Goal: Task Accomplishment & Management: Complete application form

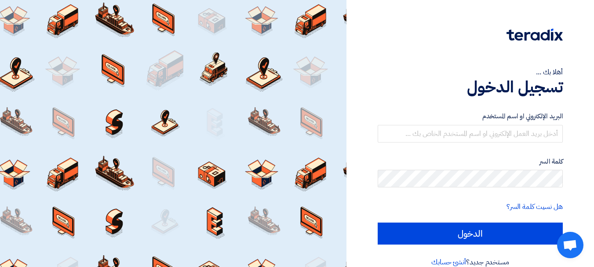
scroll to position [15, 0]
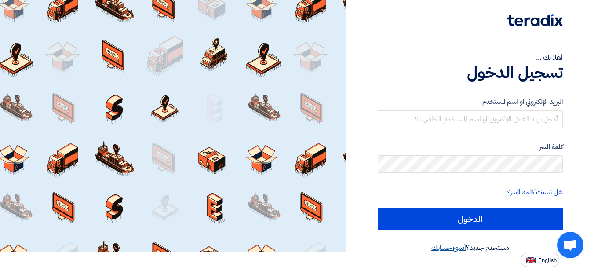
click at [443, 247] on link "أنشئ حسابك" at bounding box center [448, 247] width 35 height 11
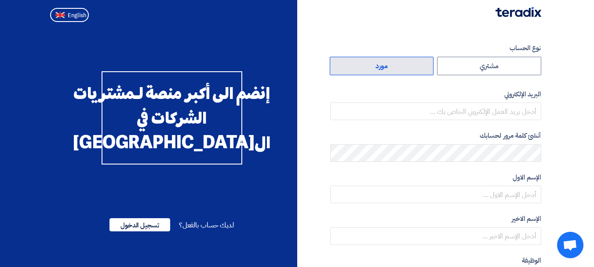
click at [377, 68] on label "مورد" at bounding box center [382, 66] width 104 height 18
click at [377, 68] on input "مورد" at bounding box center [381, 66] width 103 height 18
radio input "true"
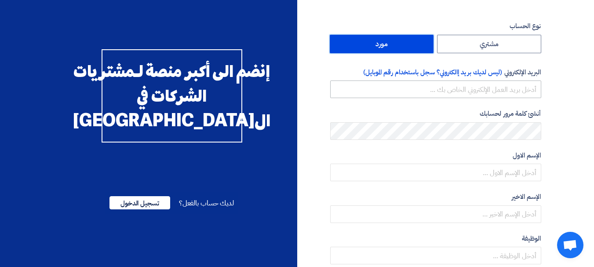
scroll to position [44, 0]
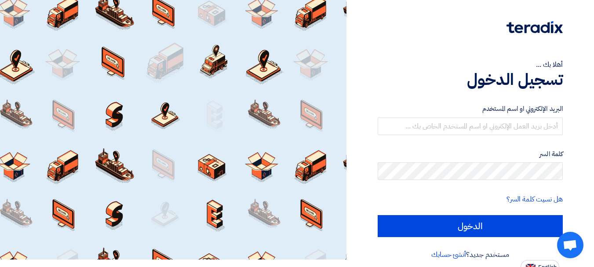
scroll to position [15, 0]
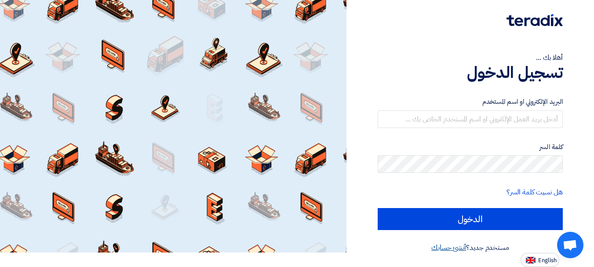
click at [443, 246] on link "أنشئ حسابك" at bounding box center [448, 247] width 35 height 11
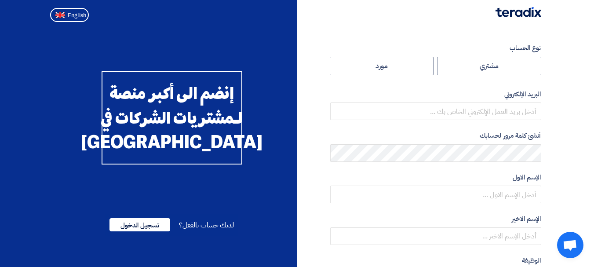
click at [385, 65] on label "مورد" at bounding box center [382, 66] width 104 height 18
click at [385, 65] on input "مورد" at bounding box center [381, 66] width 103 height 18
radio input "true"
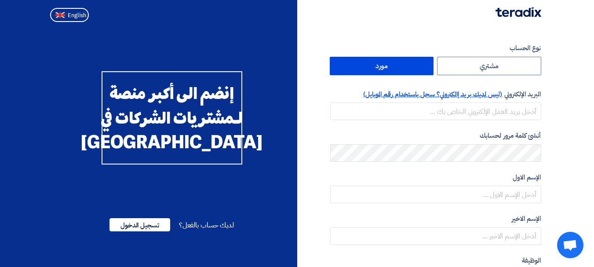
click at [473, 94] on span "(ليس لديك بريد إالكتروني؟ سجل باستخدام رقم الموبايل)" at bounding box center [432, 94] width 139 height 10
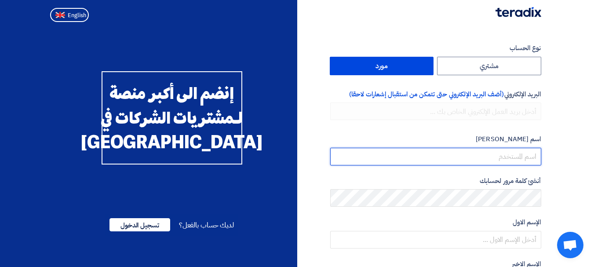
click at [519, 152] on input "userName" at bounding box center [435, 157] width 211 height 18
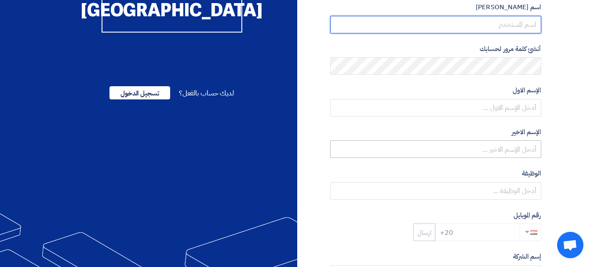
scroll to position [44, 0]
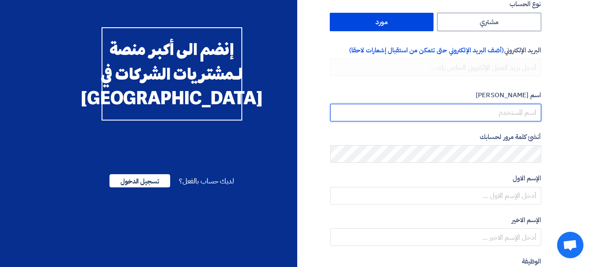
click at [511, 109] on input "userName" at bounding box center [435, 113] width 211 height 18
click at [511, 112] on input "userName" at bounding box center [435, 113] width 211 height 18
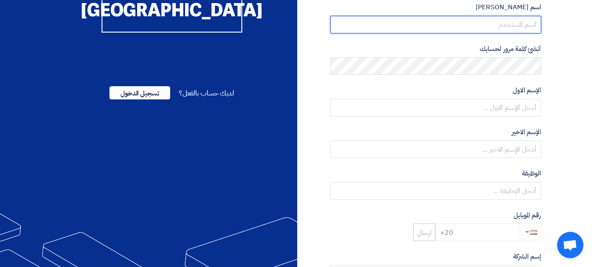
scroll to position [176, 0]
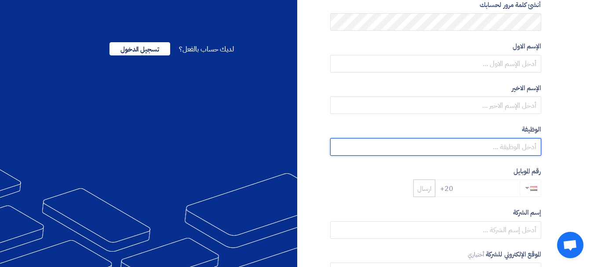
click at [513, 154] on input "text" at bounding box center [435, 147] width 211 height 18
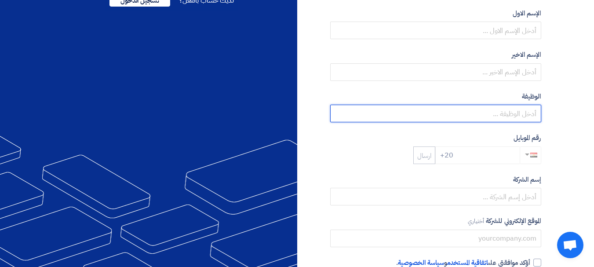
scroll to position [264, 0]
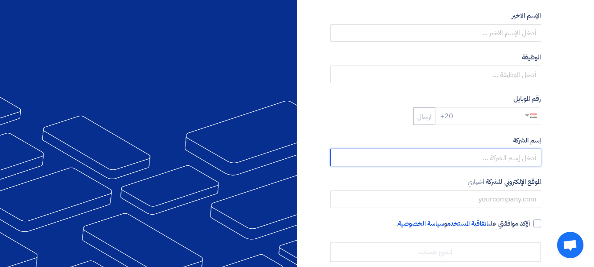
click at [512, 162] on input "text" at bounding box center [435, 158] width 211 height 18
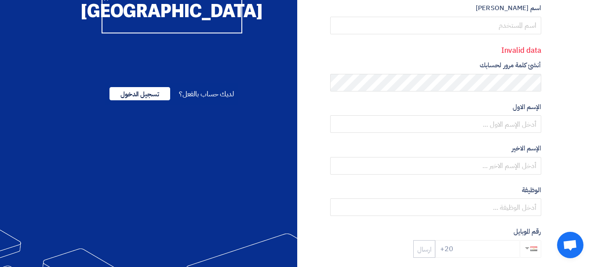
scroll to position [88, 0]
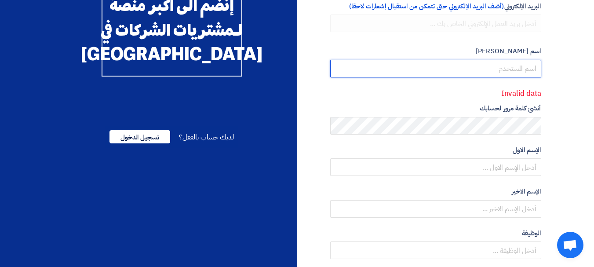
click at [504, 73] on input "userName" at bounding box center [435, 69] width 211 height 18
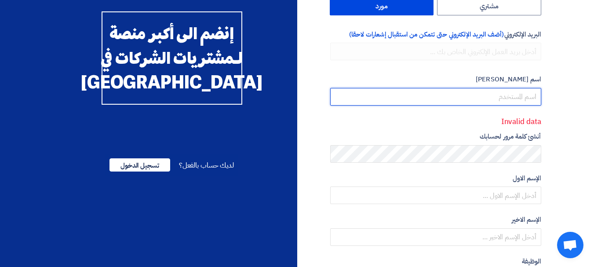
scroll to position [44, 0]
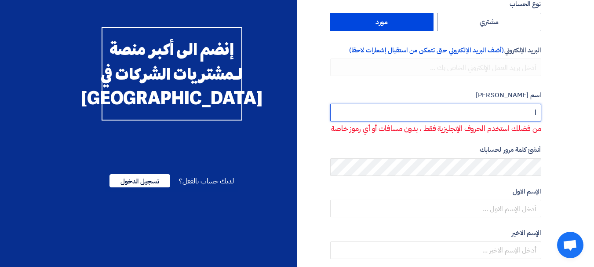
type input "ِ"
click at [500, 110] on input "userName" at bounding box center [435, 113] width 211 height 18
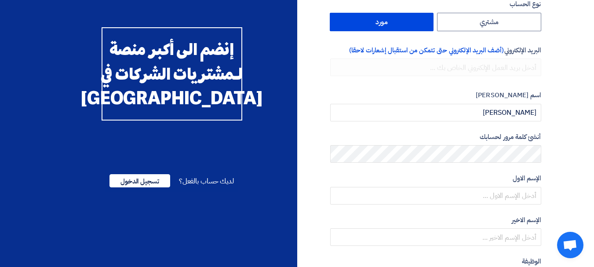
click at [511, 144] on div "أنشئ كلمة مرور لحسابك" at bounding box center [435, 147] width 211 height 31
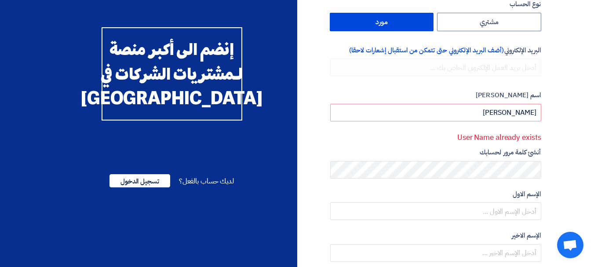
click at [510, 159] on div "أنشئ كلمة مرور لحسابك" at bounding box center [435, 162] width 211 height 31
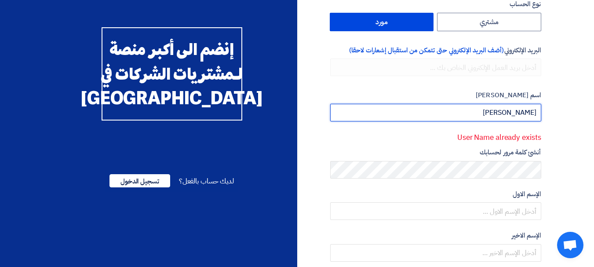
click at [491, 116] on input "userName" at bounding box center [435, 113] width 211 height 18
click at [508, 119] on input "userName" at bounding box center [435, 113] width 211 height 18
click at [508, 118] on input "userName" at bounding box center [435, 113] width 211 height 18
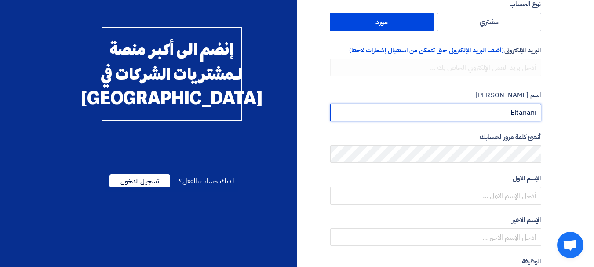
type input "Eltanani"
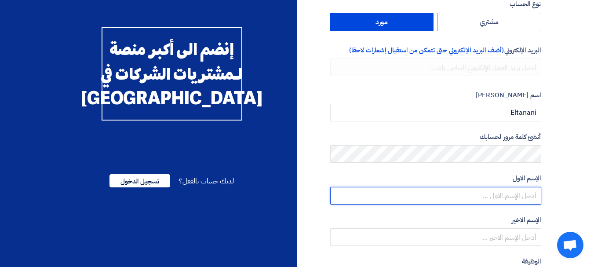
click at [504, 198] on input "text" at bounding box center [435, 196] width 211 height 18
type input "Ahmed"
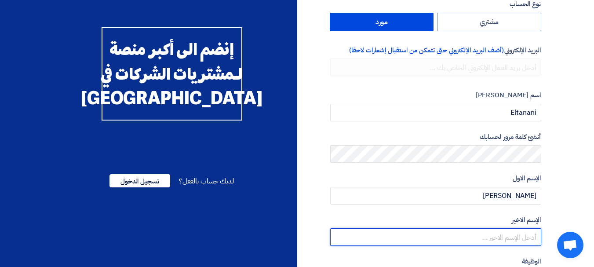
click at [509, 236] on input "text" at bounding box center [435, 237] width 211 height 18
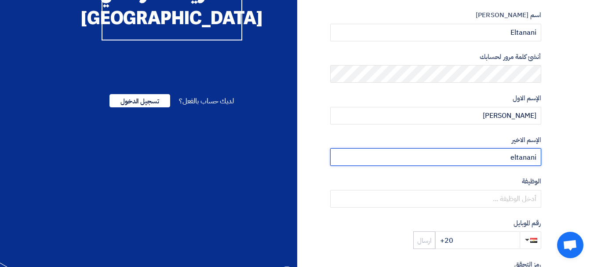
scroll to position [132, 0]
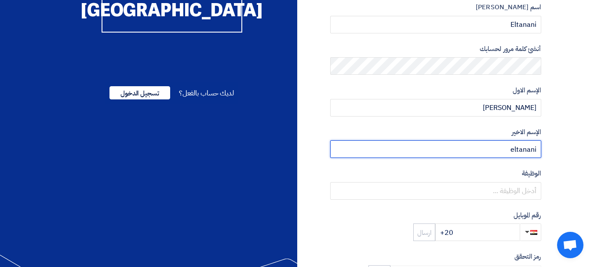
click at [512, 152] on input "eltanani" at bounding box center [435, 149] width 211 height 18
type input "Eltanani"
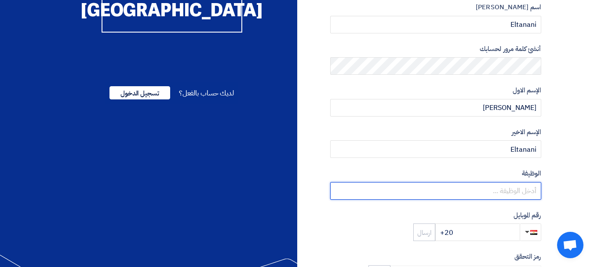
click at [511, 193] on input "text" at bounding box center [435, 191] width 211 height 18
click at [495, 191] on input "Si" at bounding box center [435, 191] width 211 height 18
paste input "enior Account Manager"
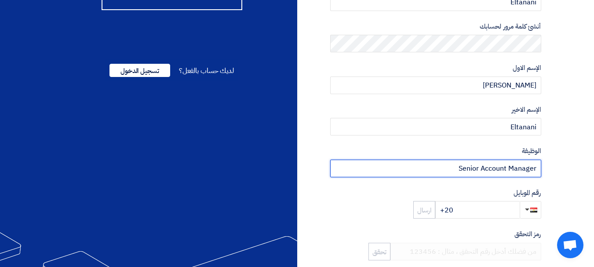
scroll to position [176, 0]
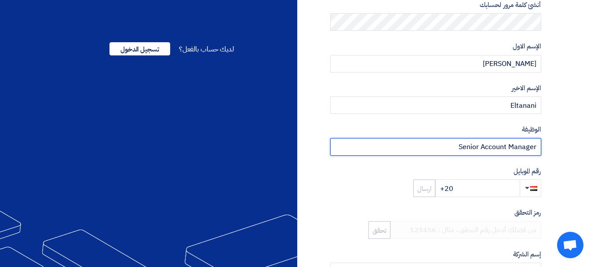
type input "Senior Account Manager"
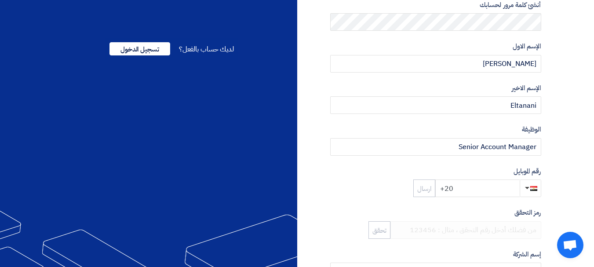
click at [477, 187] on input "+20" at bounding box center [477, 188] width 84 height 18
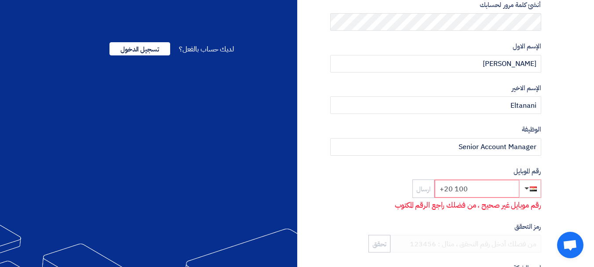
click at [490, 194] on input "+20 100" at bounding box center [477, 189] width 84 height 18
paste input "0 10 06363577"
click at [454, 189] on input "0 10 06363577" at bounding box center [477, 189] width 84 height 18
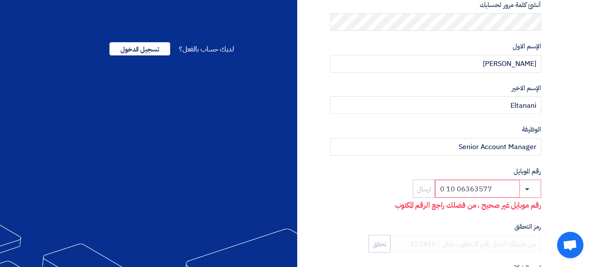
click at [456, 190] on input "0 10 06363577" at bounding box center [477, 189] width 84 height 18
click at [447, 189] on input "0 1006363577" at bounding box center [477, 189] width 84 height 18
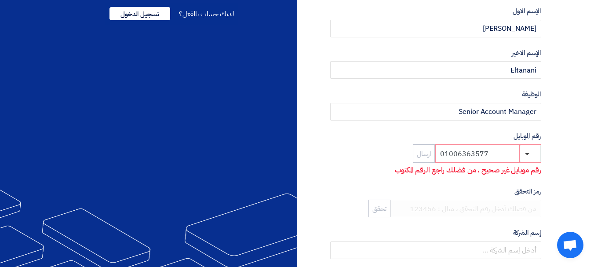
scroll to position [264, 0]
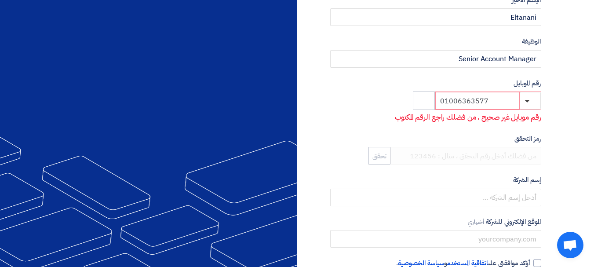
type input "01006363577"
click at [489, 102] on input "01006363577" at bounding box center [477, 101] width 84 height 18
click at [456, 100] on input at bounding box center [477, 101] width 84 height 18
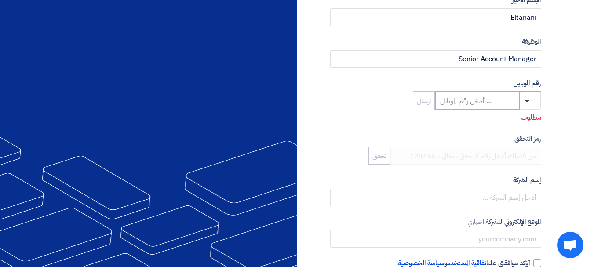
paste input "0 10 06363577"
drag, startPoint x: 444, startPoint y: 101, endPoint x: 439, endPoint y: 102, distance: 5.8
click at [439, 102] on input "0 10 06363577" at bounding box center [477, 101] width 84 height 18
type input "+210 06363577"
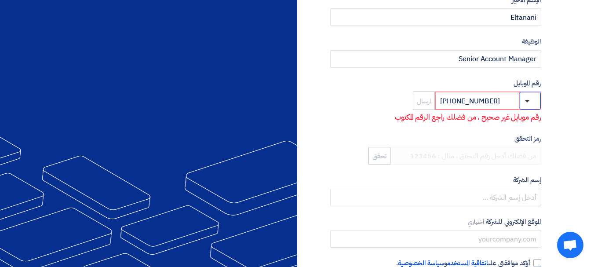
click at [530, 100] on span "button" at bounding box center [533, 100] width 7 height 7
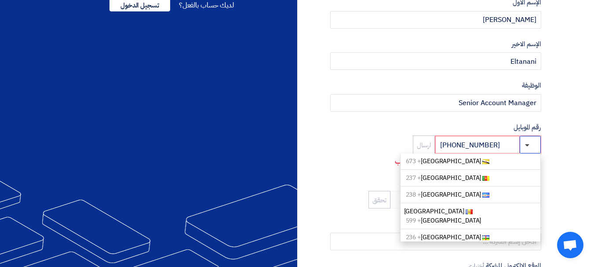
scroll to position [0, 0]
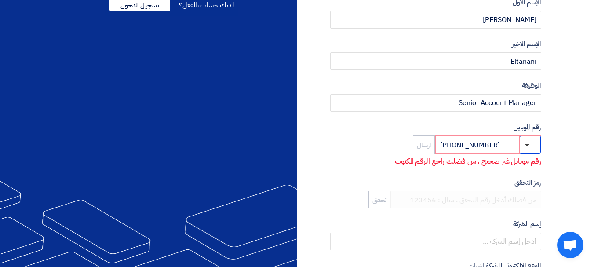
click at [520, 148] on button "button" at bounding box center [529, 145] width 21 height 18
click at [526, 145] on span "button" at bounding box center [527, 145] width 4 height 2
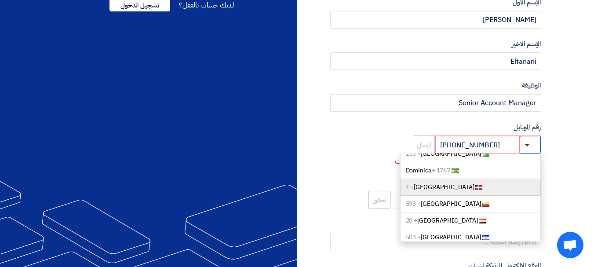
scroll to position [791, 0]
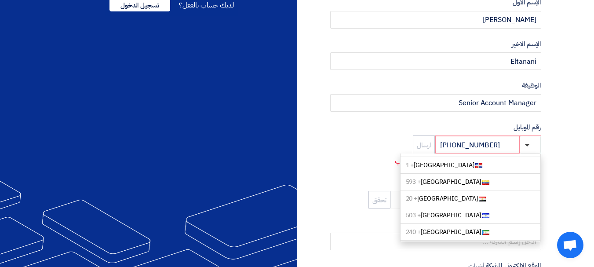
click at [443, 192] on link "Egypt + 20" at bounding box center [470, 198] width 141 height 17
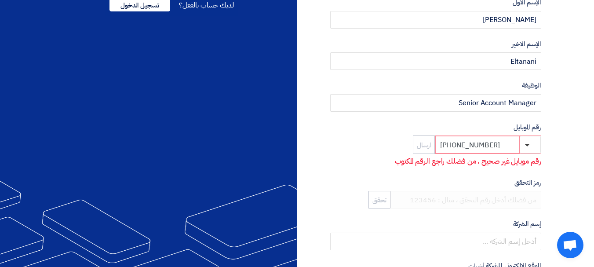
drag, startPoint x: 494, startPoint y: 145, endPoint x: 450, endPoint y: 146, distance: 44.4
click at [450, 146] on input "+210 06363577" at bounding box center [477, 145] width 84 height 18
click at [527, 142] on button "button" at bounding box center [529, 145] width 21 height 18
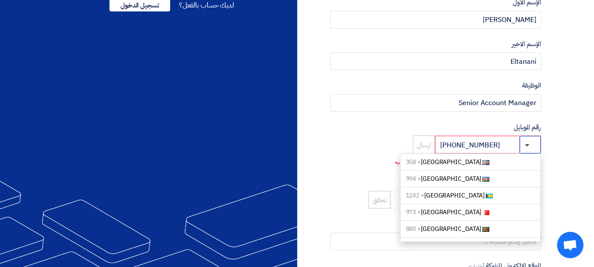
click at [527, 142] on button "button" at bounding box center [529, 145] width 21 height 18
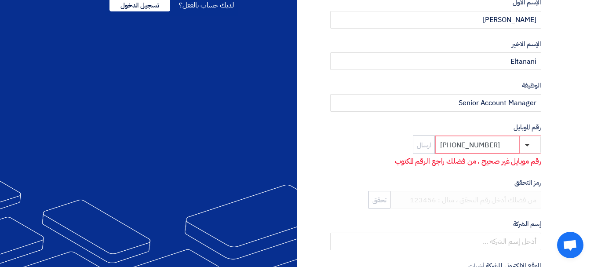
click at [448, 144] on input "+21006363577" at bounding box center [477, 145] width 84 height 18
click at [502, 149] on input "+21006363577" at bounding box center [477, 145] width 84 height 18
click at [448, 145] on input "+21006363577" at bounding box center [477, 145] width 84 height 18
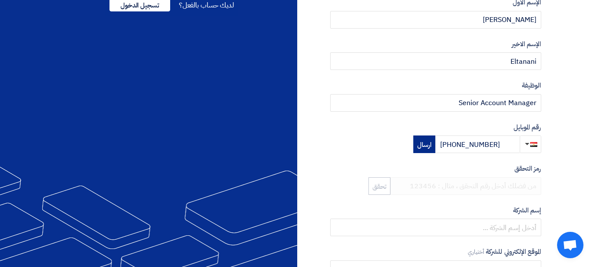
click at [422, 148] on button "ارسال" at bounding box center [424, 144] width 22 height 18
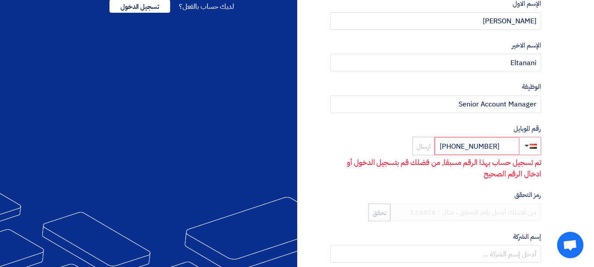
scroll to position [220, 0]
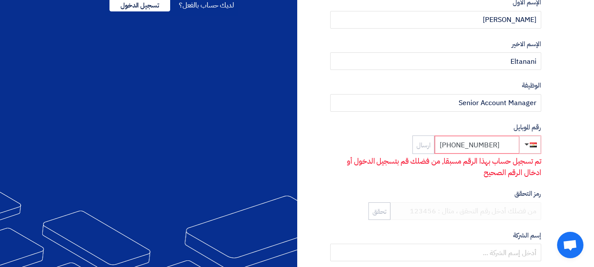
drag, startPoint x: 499, startPoint y: 144, endPoint x: 448, endPoint y: 148, distance: 50.7
click at [448, 148] on input "+201006363577" at bounding box center [477, 145] width 84 height 18
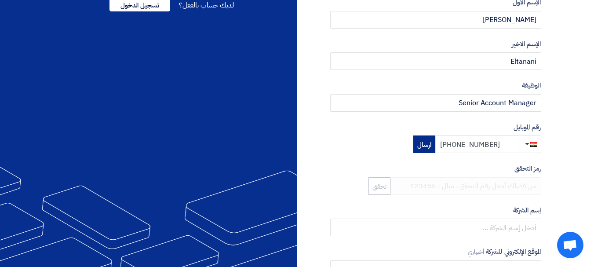
type input "+201025142445"
click at [420, 145] on button "ارسال" at bounding box center [424, 144] width 22 height 18
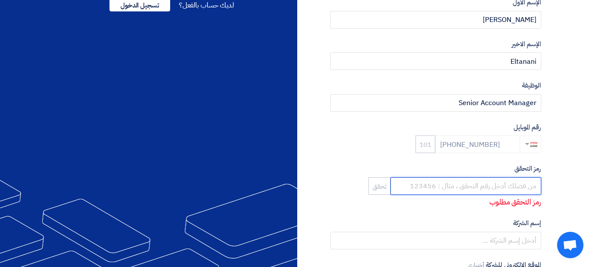
click at [475, 184] on input "number" at bounding box center [465, 186] width 151 height 18
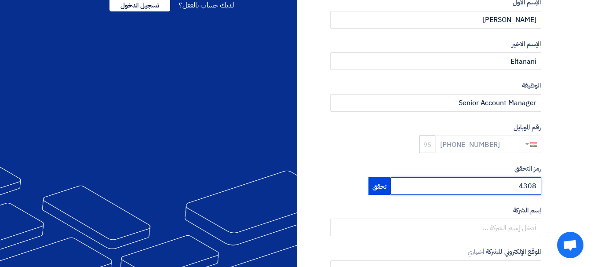
click at [475, 184] on input "4308" at bounding box center [465, 186] width 151 height 18
type input "430858"
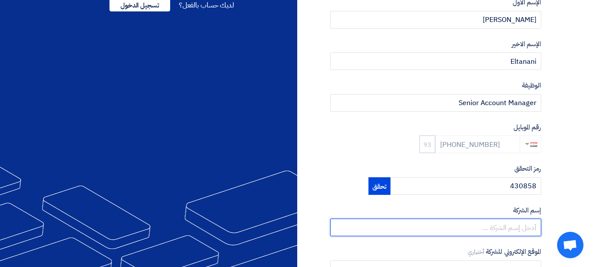
click at [492, 231] on input "text" at bounding box center [435, 227] width 211 height 18
click at [503, 227] on input "text" at bounding box center [435, 227] width 211 height 18
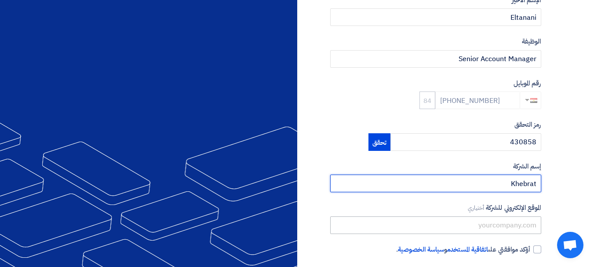
type input "Khebrat"
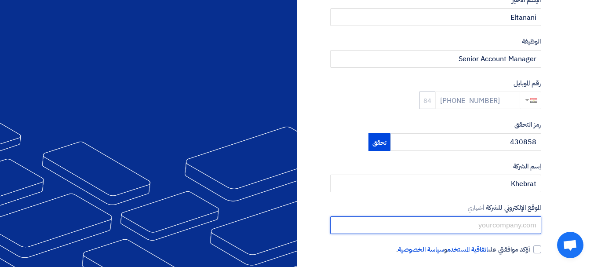
click at [474, 226] on input "text" at bounding box center [435, 225] width 211 height 18
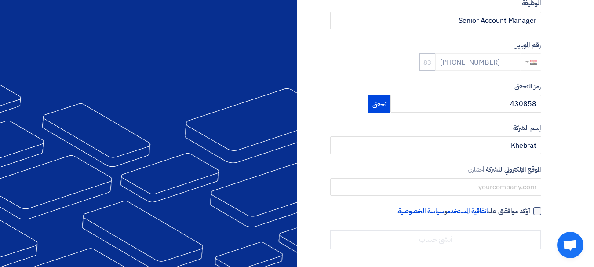
click at [535, 212] on div at bounding box center [537, 211] width 8 height 8
click at [530, 212] on input "أؤكد موافقتي على اتفاقية المستخدم و سياسة الخصوصية ." at bounding box center [424, 215] width 211 height 18
checkbox input "true"
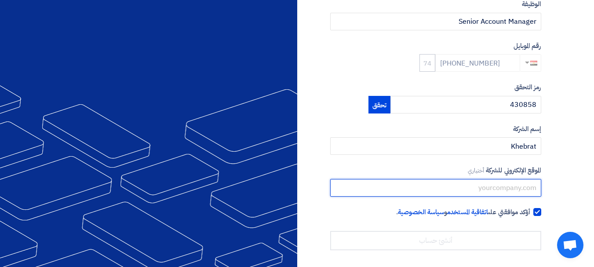
click at [517, 189] on input "text" at bounding box center [435, 188] width 211 height 18
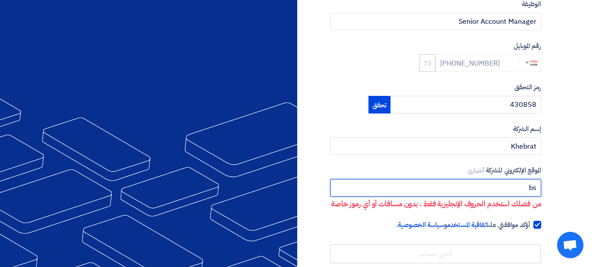
scroll to position [326, 0]
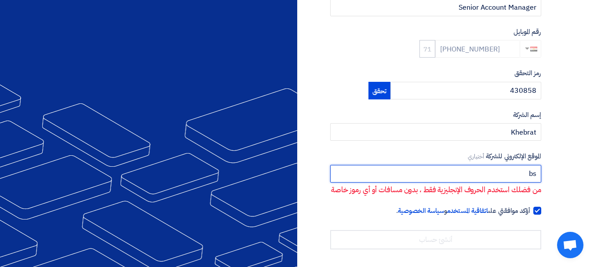
click at [513, 166] on input "bs" at bounding box center [435, 174] width 211 height 18
type input "b"
click at [512, 165] on input "b" at bounding box center [435, 174] width 211 height 18
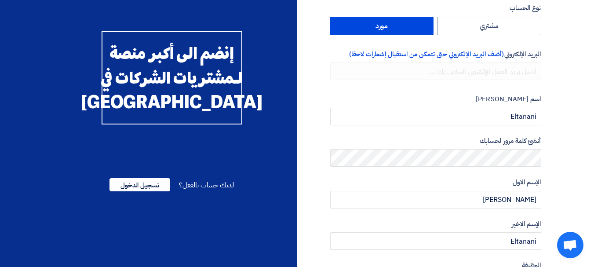
scroll to position [38, 0]
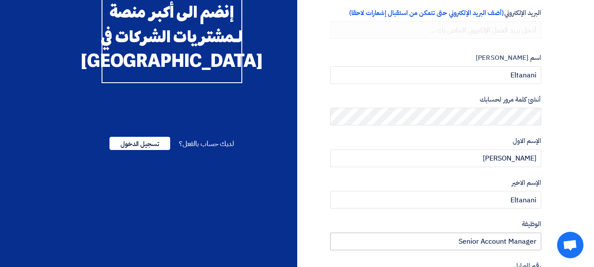
scroll to position [37, 0]
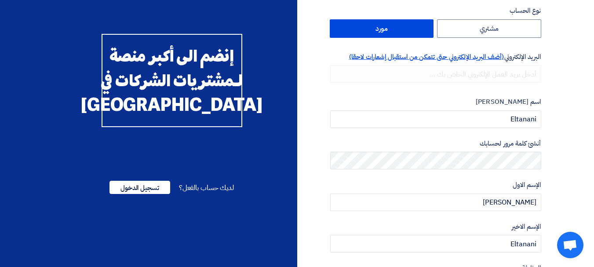
click at [446, 58] on span "(أضف البريد الإلكتروني حتى تتمكن من استقبال إشعارات لاحقا)" at bounding box center [426, 57] width 155 height 10
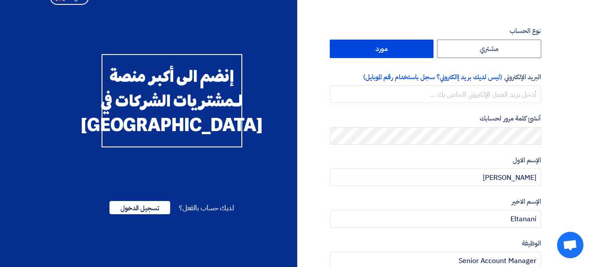
scroll to position [0, 0]
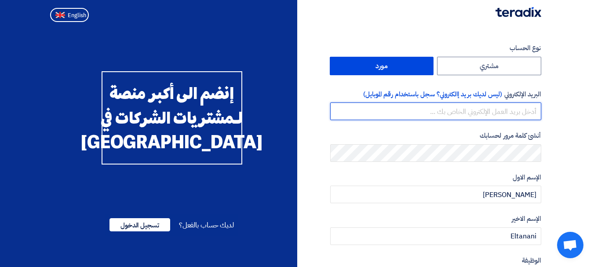
click at [473, 115] on input "email" at bounding box center [435, 111] width 211 height 18
paste input "mailto:ahmed.hamdyh@khebrat.info"
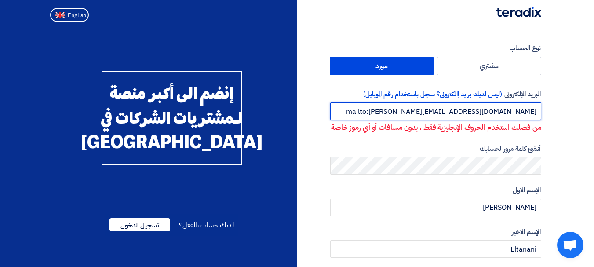
drag, startPoint x: 442, startPoint y: 112, endPoint x: 401, endPoint y: 113, distance: 40.9
click at [401, 113] on input "mailto:ahmed.hamdyh@khebrat.info" at bounding box center [435, 111] width 211 height 18
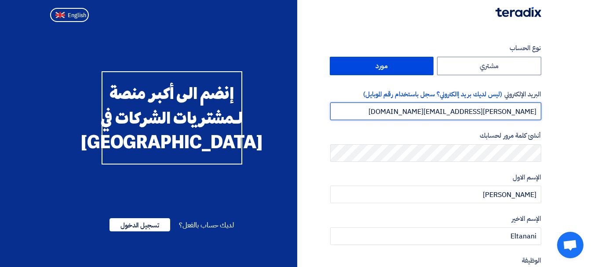
click at [488, 109] on input "ahmed.hamdyh@khebrat.info" at bounding box center [435, 111] width 211 height 18
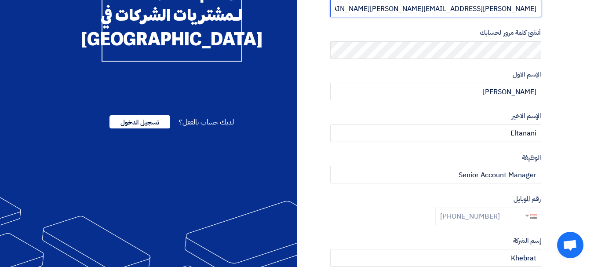
scroll to position [215, 0]
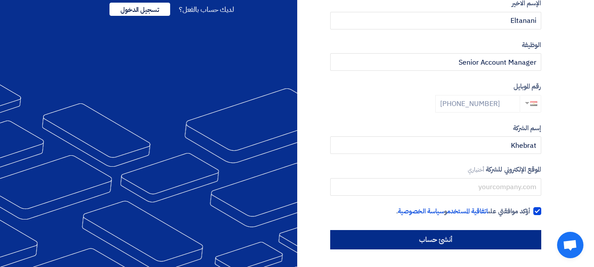
type input "ahmed.hamdy@khebrat.info"
click at [471, 235] on input "أنشئ حساب" at bounding box center [435, 239] width 211 height 19
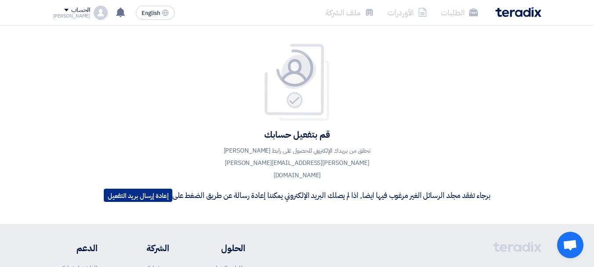
click at [157, 189] on button "إعادة إرسال بريد التفعيل" at bounding box center [138, 195] width 69 height 13
click at [76, 17] on div "Ahmed" at bounding box center [71, 16] width 37 height 5
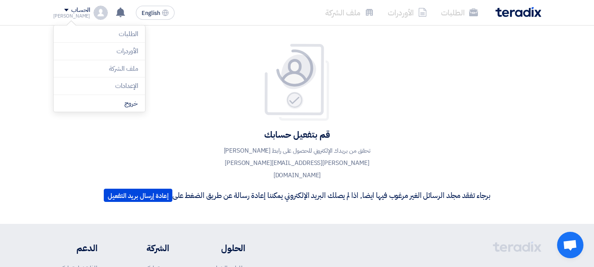
click at [449, 18] on li "الطلبات" at bounding box center [459, 12] width 51 height 21
click at [84, 7] on div "الحساب Ahmed الطلبات الأوردرات ملف الشركة الإعدادات خروج" at bounding box center [80, 13] width 55 height 14
click at [125, 55] on li "الأوردرات" at bounding box center [99, 52] width 91 height 18
click at [116, 14] on use at bounding box center [120, 12] width 9 height 10
click at [408, 14] on li "الأوردرات" at bounding box center [407, 12] width 53 height 21
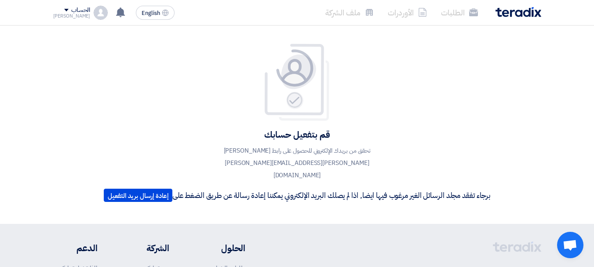
drag, startPoint x: 338, startPoint y: 14, endPoint x: 347, endPoint y: 11, distance: 9.6
click at [338, 14] on li "ملف الشركة" at bounding box center [349, 12] width 62 height 21
click at [429, 6] on li "الأوردرات" at bounding box center [407, 12] width 53 height 21
click at [450, 15] on li "الطلبات" at bounding box center [459, 12] width 51 height 21
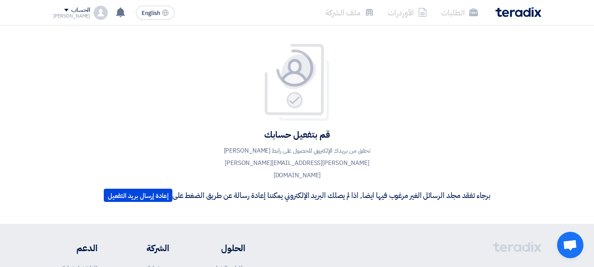
click at [71, 12] on div "الحساب" at bounding box center [80, 10] width 19 height 7
click at [125, 50] on li "الأوردرات" at bounding box center [99, 52] width 91 height 18
click at [75, 14] on div "Ahmed" at bounding box center [71, 16] width 37 height 5
click at [121, 89] on li "الإعدادات" at bounding box center [99, 86] width 91 height 18
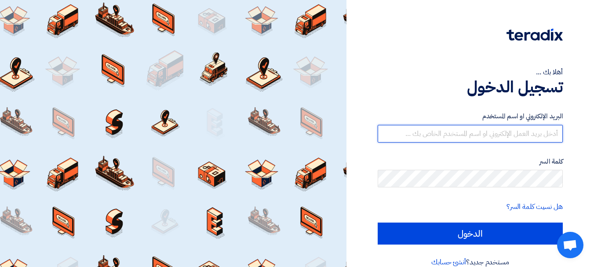
click at [486, 134] on input "text" at bounding box center [469, 134] width 185 height 18
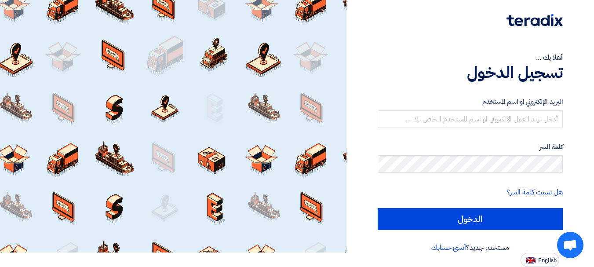
click at [522, 185] on form "البريد الإلكتروني او اسم المستخدم كلمة السر هل نسيت كلمة السر؟ الدخول" at bounding box center [469, 163] width 185 height 133
click at [522, 190] on link "هل نسيت كلمة السر؟" at bounding box center [534, 192] width 56 height 11
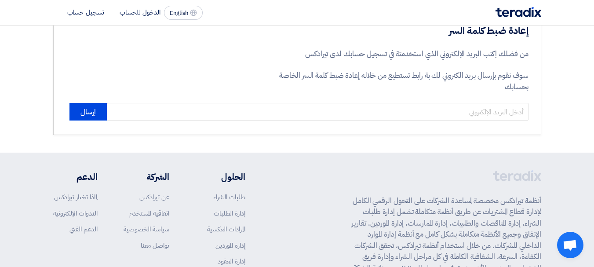
scroll to position [33, 0]
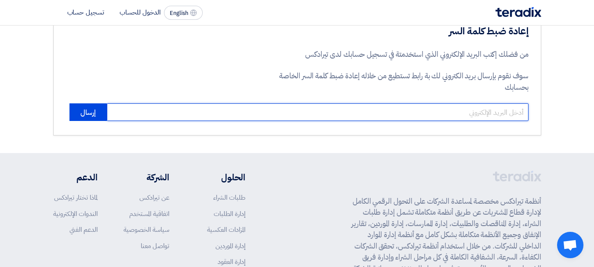
click at [460, 115] on input "email" at bounding box center [317, 112] width 421 height 18
click at [461, 111] on input "email" at bounding box center [317, 112] width 421 height 18
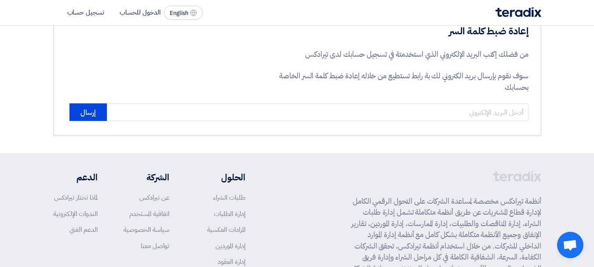
click at [132, 11] on li "الدخول للحساب" at bounding box center [140, 12] width 41 height 10
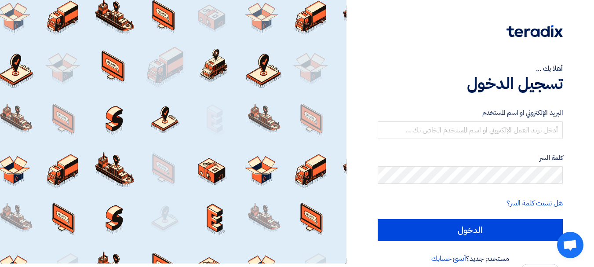
scroll to position [15, 0]
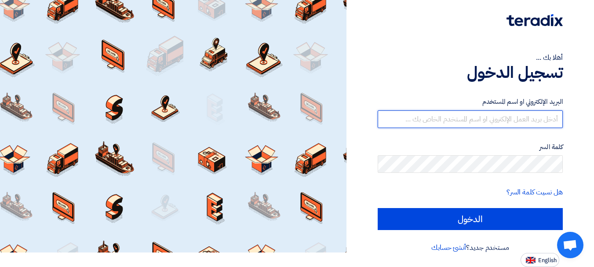
click at [501, 121] on input "text" at bounding box center [469, 119] width 185 height 18
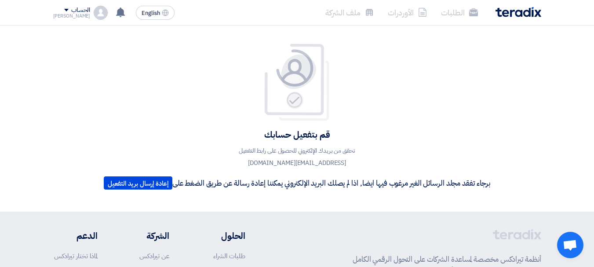
click at [74, 14] on div "Ahmed" at bounding box center [71, 16] width 37 height 5
click at [120, 91] on li "الإعدادات" at bounding box center [99, 86] width 91 height 18
click at [82, 8] on div "الحساب Ahmed الطلبات الأوردرات ملف الشركة الإعدادات خروج" at bounding box center [80, 13] width 55 height 14
click at [109, 33] on li "الطلبات" at bounding box center [99, 34] width 91 height 18
click at [79, 18] on div "Ahmed" at bounding box center [71, 16] width 37 height 5
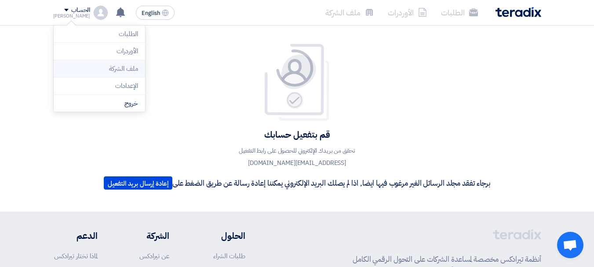
click at [116, 65] on li "ملف الشركة" at bounding box center [99, 69] width 91 height 18
click at [76, 19] on div "English EN لا توجد إشعارات جديدة لديك الحساب Ahmed الطلبات الأوردرات ملف الشركة…" at bounding box center [115, 13] width 125 height 18
click at [310, 153] on p "تحقق من بريدك الإلكتروني للحصول على رابط التفعيل ahmed.hamdy@khebrat.info" at bounding box center [297, 157] width 158 height 25
click at [310, 168] on p "تحقق من بريدك الإلكتروني للحصول على رابط التفعيل ahmed.hamdy@khebrat.info" at bounding box center [297, 157] width 158 height 25
